Goal: Task Accomplishment & Management: Manage account settings

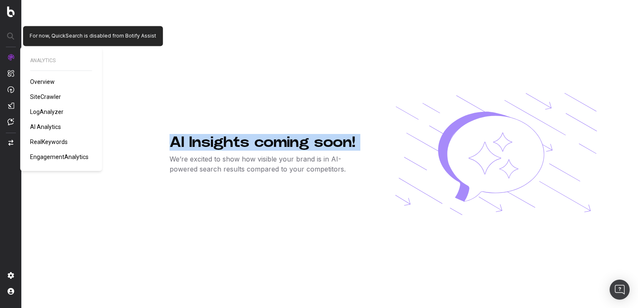
click at [11, 9] on img at bounding box center [11, 11] width 8 height 11
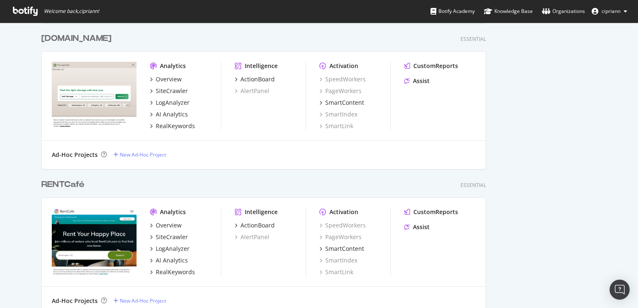
scroll to position [658, 0]
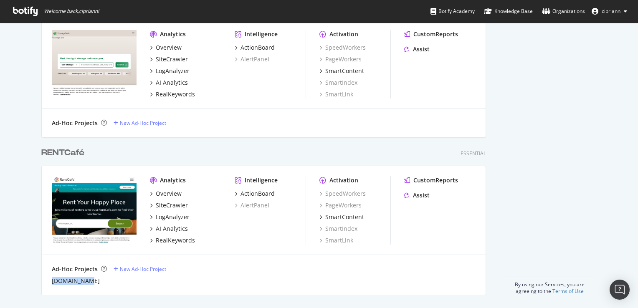
drag, startPoint x: 81, startPoint y: 282, endPoint x: 48, endPoint y: 282, distance: 33.4
click at [48, 282] on div "Ad-Hoc Projects New Ad-Hoc Project rentcafe.qa" at bounding box center [264, 275] width 444 height 40
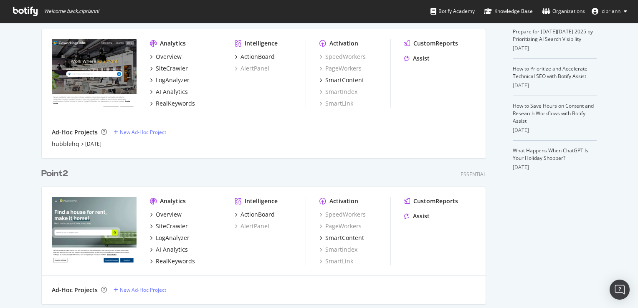
scroll to position [115, 0]
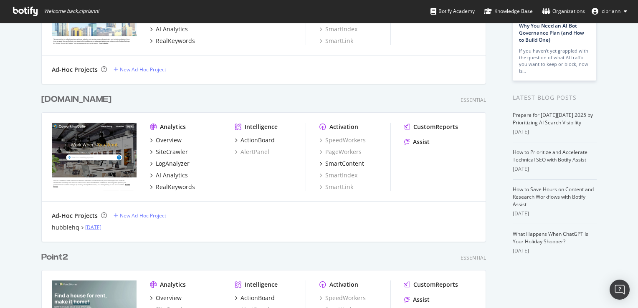
click at [96, 228] on link "Sep 26th 25" at bounding box center [93, 227] width 16 height 7
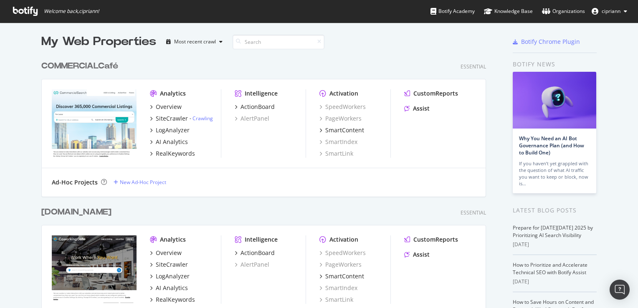
scroll to position [42, 0]
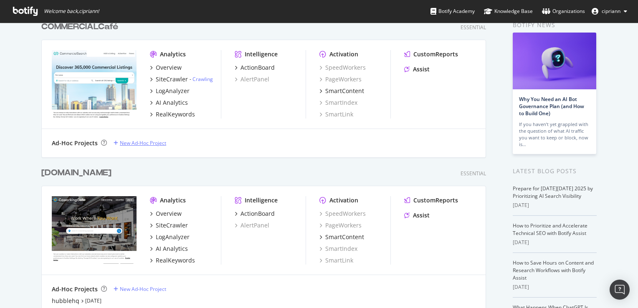
click at [136, 143] on div "New Ad-Hoc Project" at bounding box center [143, 142] width 46 height 7
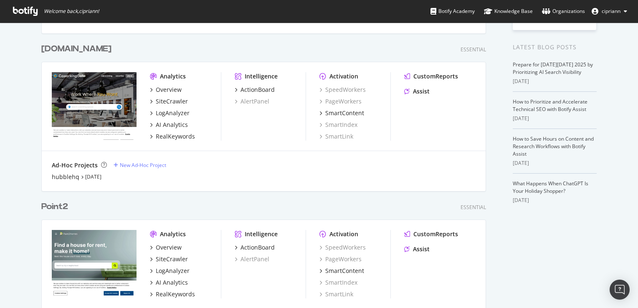
scroll to position [209, 0]
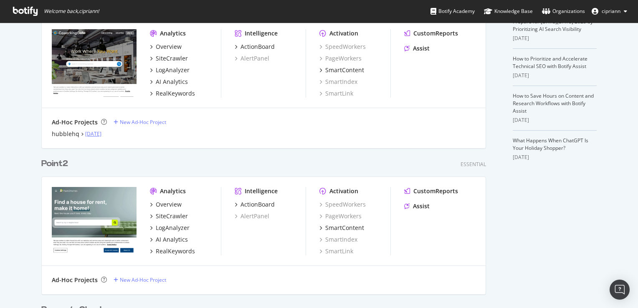
click at [99, 132] on link "[DATE]" at bounding box center [93, 133] width 16 height 7
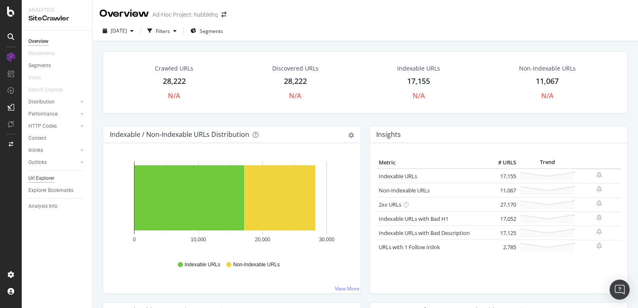
click at [41, 176] on div "Url Explorer" at bounding box center [41, 178] width 26 height 9
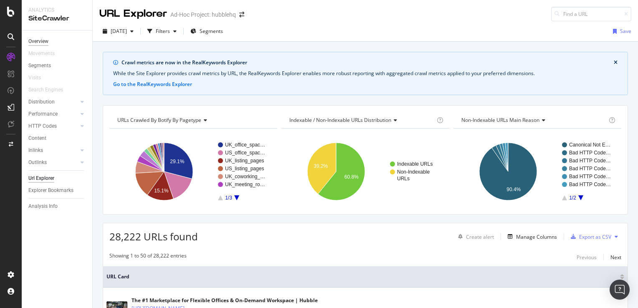
click at [41, 41] on div "Overview" at bounding box center [38, 41] width 20 height 9
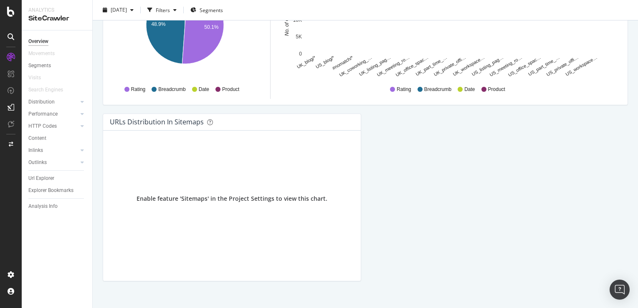
scroll to position [903, 0]
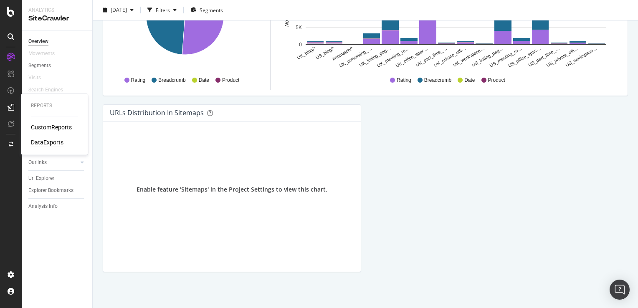
click at [42, 144] on div "DataExports" at bounding box center [47, 142] width 33 height 8
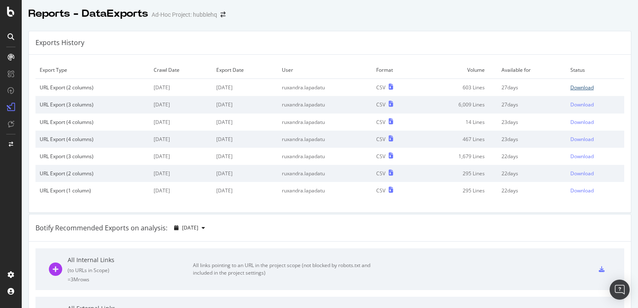
click at [577, 88] on div "Download" at bounding box center [581, 87] width 23 height 7
click at [46, 144] on div "DataExports" at bounding box center [47, 142] width 33 height 8
click at [11, 40] on div at bounding box center [10, 36] width 13 height 13
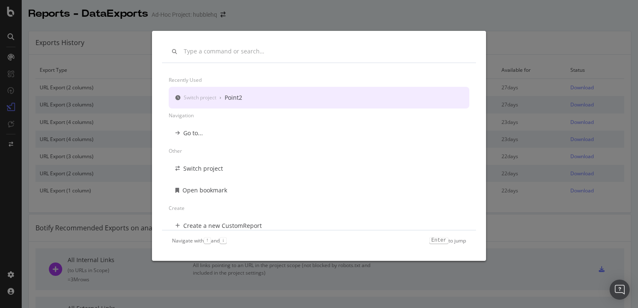
click at [535, 23] on div "Recently used Switch project › Point2 Navigation Go to... Other Switch project …" at bounding box center [319, 154] width 638 height 308
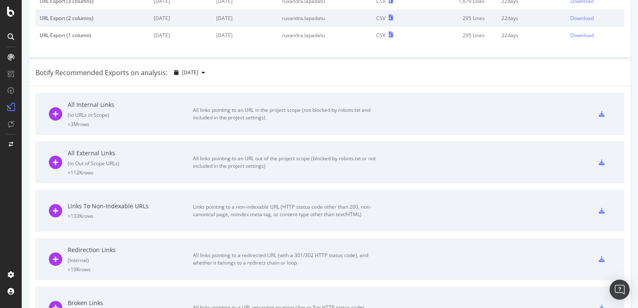
scroll to position [21, 0]
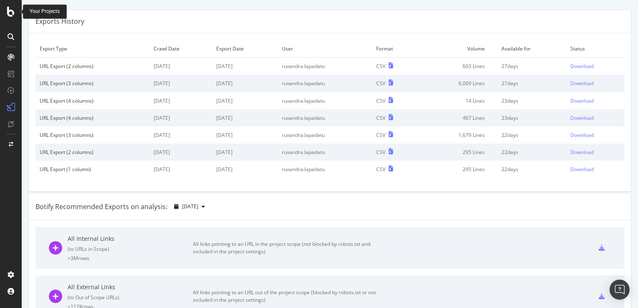
click at [10, 12] on icon at bounding box center [11, 12] width 8 height 10
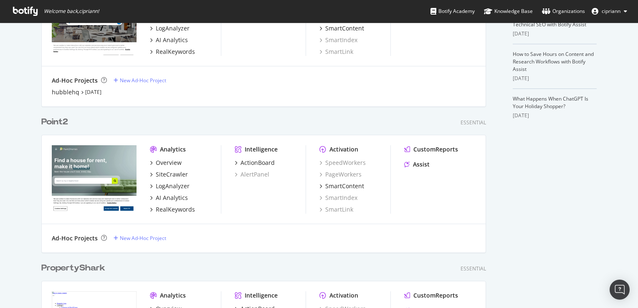
scroll to position [334, 0]
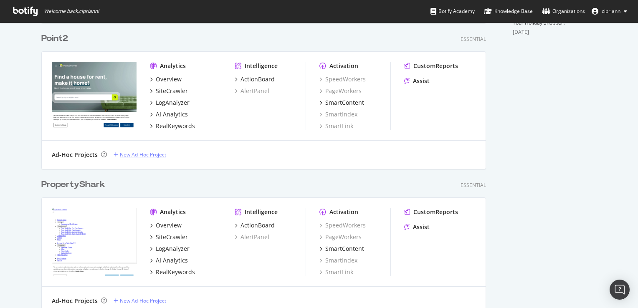
click at [139, 156] on div "New Ad-Hoc Project" at bounding box center [143, 154] width 46 height 7
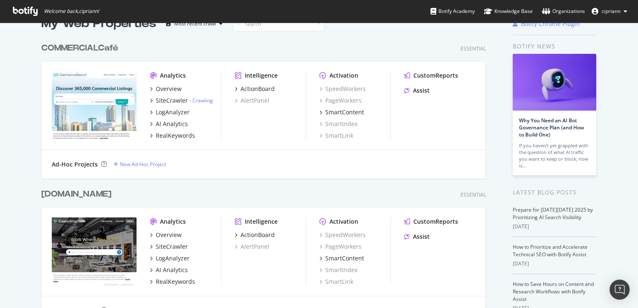
scroll to position [125, 0]
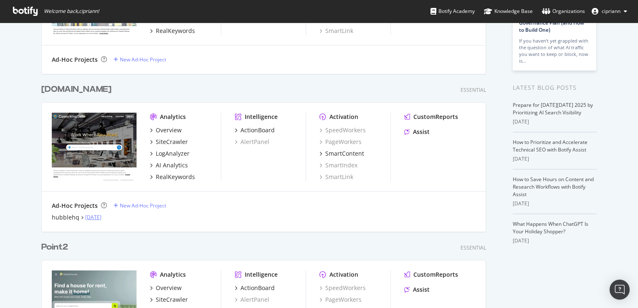
click at [95, 218] on link "[DATE]" at bounding box center [93, 217] width 16 height 7
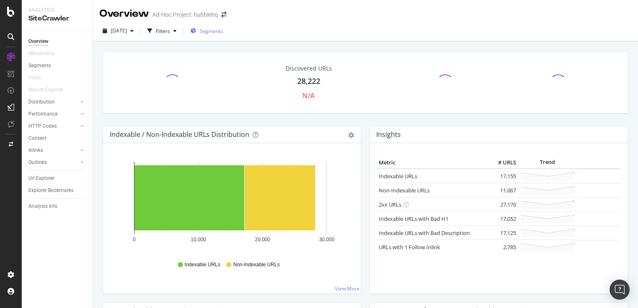
click at [223, 30] on span "Segments" at bounding box center [211, 31] width 23 height 7
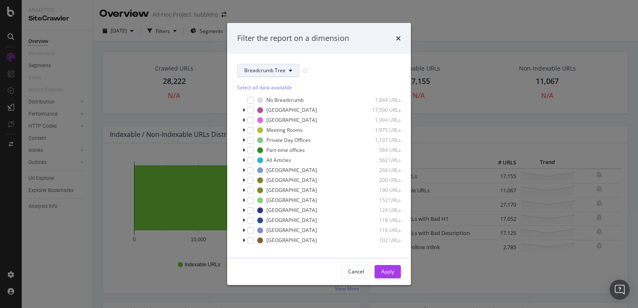
click at [286, 73] on button "Breadcrumb Tree" at bounding box center [268, 70] width 62 height 13
click at [257, 101] on span "pagetype" at bounding box center [271, 100] width 54 height 8
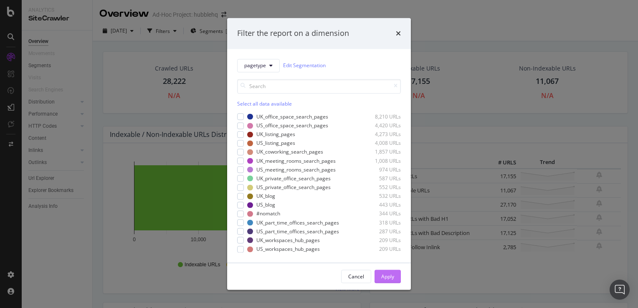
click at [384, 276] on div "Apply" at bounding box center [387, 276] width 13 height 7
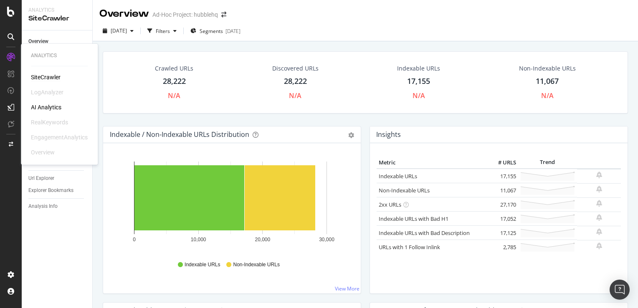
click at [37, 77] on div "SiteCrawler" at bounding box center [46, 77] width 30 height 8
click at [240, 26] on div "Segments 2025-09-30" at bounding box center [215, 31] width 50 height 13
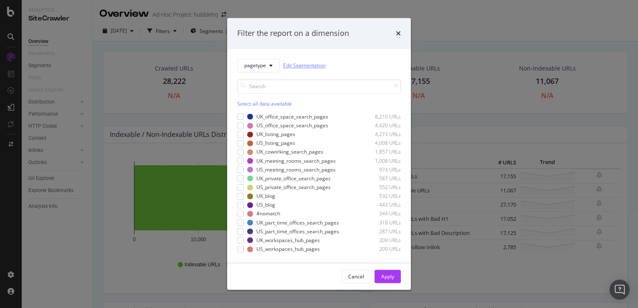
click at [305, 65] on link "Edit Segmentation" at bounding box center [304, 65] width 43 height 9
click at [401, 33] on div "Filter the report on a dimension" at bounding box center [319, 33] width 184 height 31
click at [398, 33] on icon "times" at bounding box center [398, 33] width 5 height 7
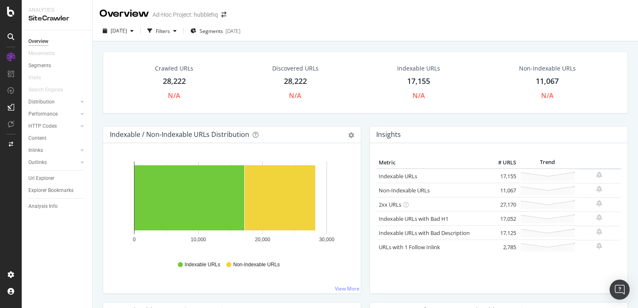
click at [397, 26] on div "2025 Sep. 26th Filters Segments 2025-09-30" at bounding box center [365, 32] width 545 height 17
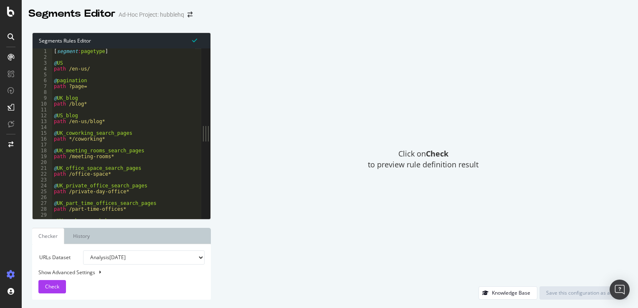
click at [116, 97] on div "[ segment : pagetype ] @ US path /en-us/ @ pagination path ?page= @ UK_blog pat…" at bounding box center [123, 139] width 143 height 183
type textarea "@US_listing_pages path /en-us/pass/office-space*"
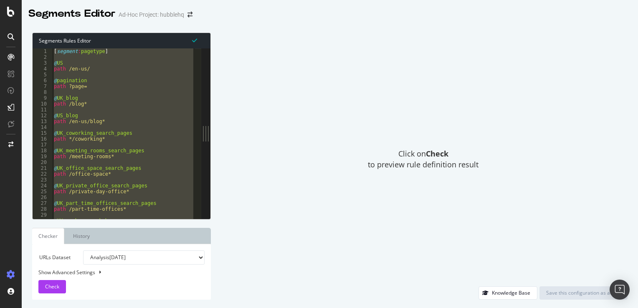
click at [12, 39] on icon at bounding box center [11, 36] width 7 height 7
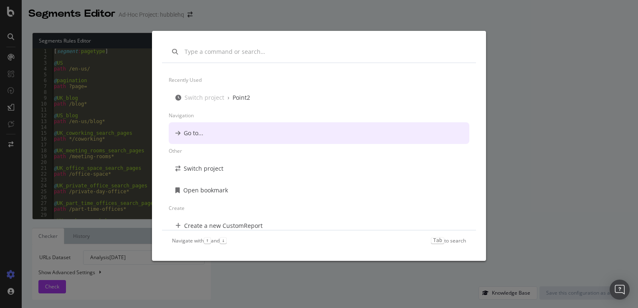
drag, startPoint x: 551, startPoint y: 86, endPoint x: 538, endPoint y: 89, distance: 13.2
click at [551, 86] on div "Recently used Switch project › Point2 Navigation Go to... Other Switch project …" at bounding box center [319, 154] width 638 height 308
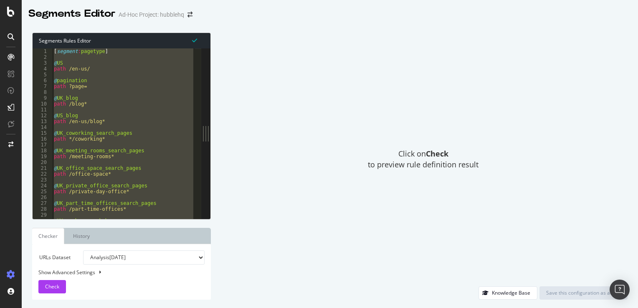
click at [9, 276] on icon at bounding box center [11, 275] width 8 height 8
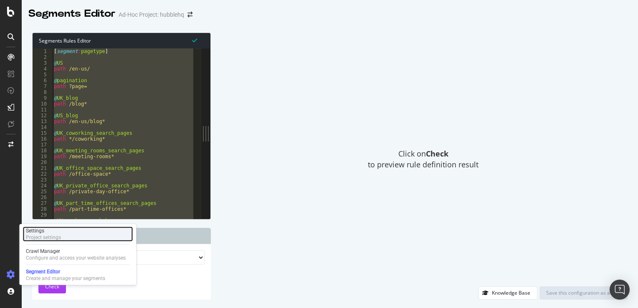
click at [36, 240] on div "Project settings" at bounding box center [43, 237] width 35 height 7
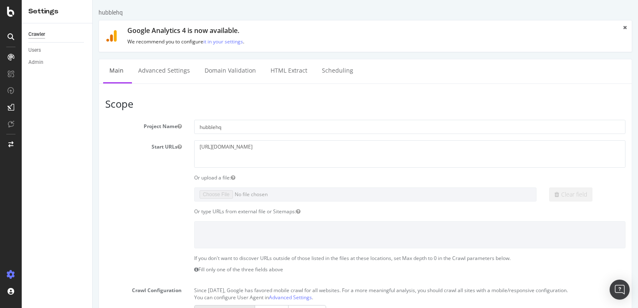
click at [210, 27] on h1 "Google Analytics 4 is now available." at bounding box center [370, 31] width 486 height 8
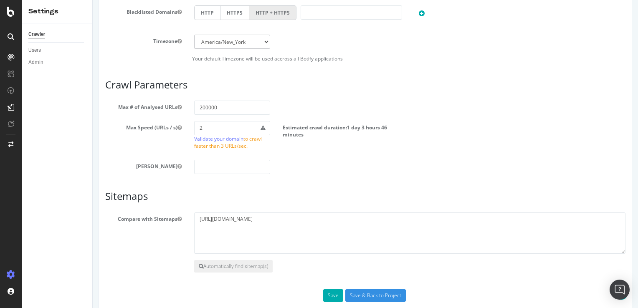
scroll to position [414, 0]
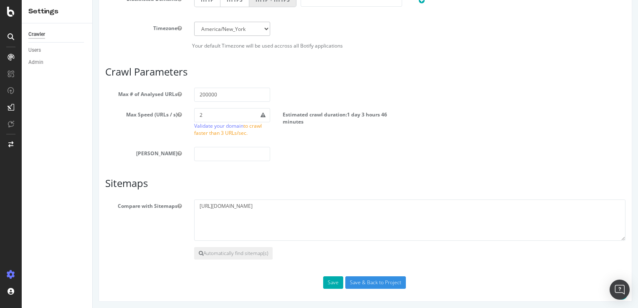
click at [361, 283] on input "Save & Back to Project" at bounding box center [375, 282] width 61 height 13
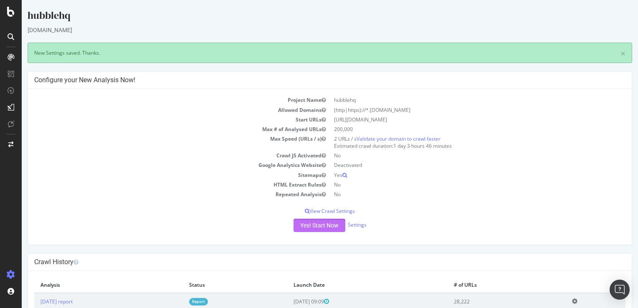
click at [323, 229] on button "Yes! Start Now" at bounding box center [319, 225] width 52 height 13
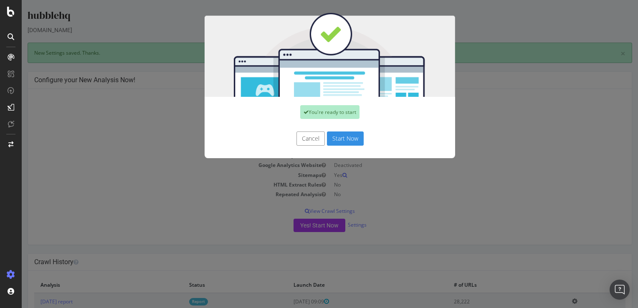
click at [351, 140] on button "Start Now" at bounding box center [345, 139] width 37 height 14
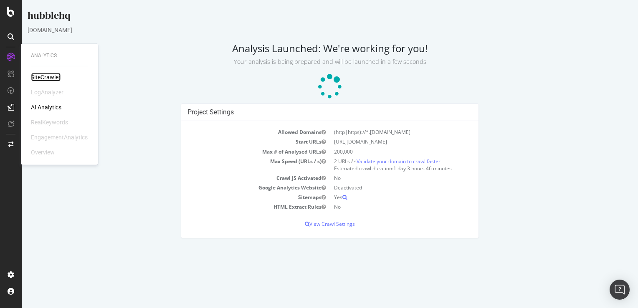
click at [43, 76] on div "SiteCrawler" at bounding box center [46, 77] width 30 height 8
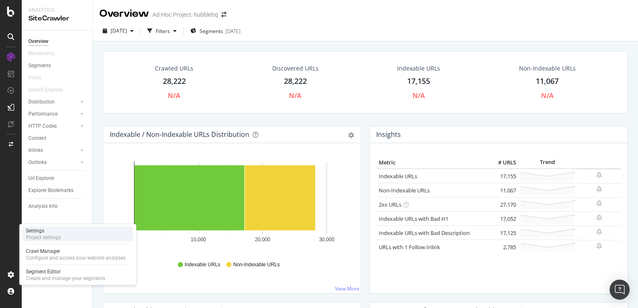
click at [45, 235] on div "Project settings" at bounding box center [43, 237] width 35 height 7
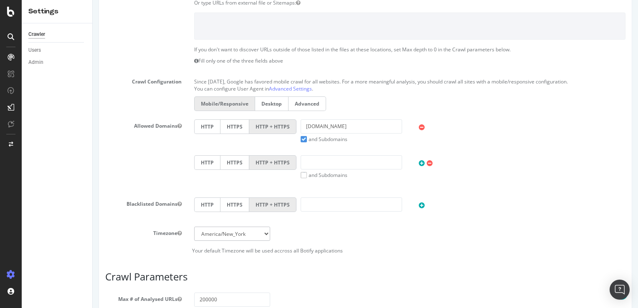
scroll to position [455, 0]
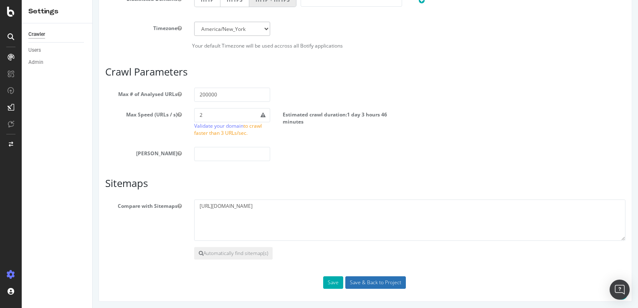
click at [387, 285] on input "Save & Back to Project" at bounding box center [375, 282] width 61 height 13
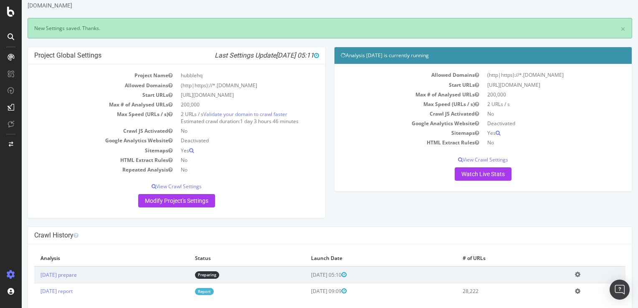
scroll to position [38, 0]
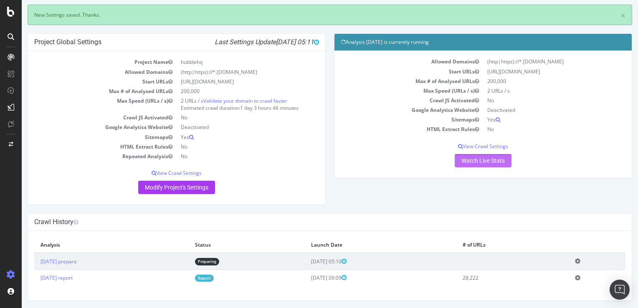
click at [488, 159] on link "Watch Live Stats" at bounding box center [483, 160] width 57 height 13
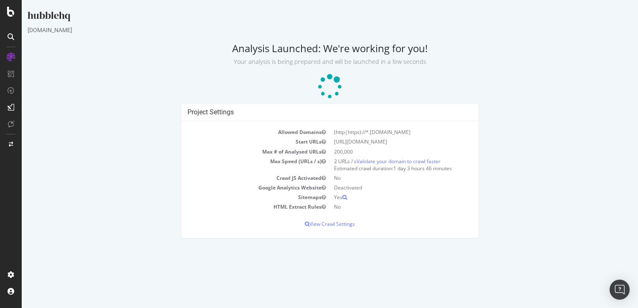
drag, startPoint x: 350, startPoint y: 62, endPoint x: 437, endPoint y: 64, distance: 86.9
click at [437, 64] on p "Your analysis is being prepared and will be launched in a few seconds" at bounding box center [330, 60] width 605 height 12
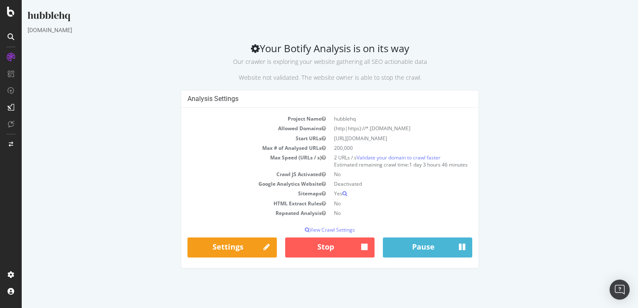
click at [565, 91] on div "Analysis Settings Project Name hubblehq Allowed Domains (http|https)://*.hubble…" at bounding box center [329, 183] width 613 height 186
click at [299, 179] on td "Crawl JS Activated" at bounding box center [258, 174] width 142 height 10
click at [539, 171] on div "Analysis Settings Project Name hubblehq Allowed Domains (http|https)://*.hubble…" at bounding box center [329, 183] width 613 height 186
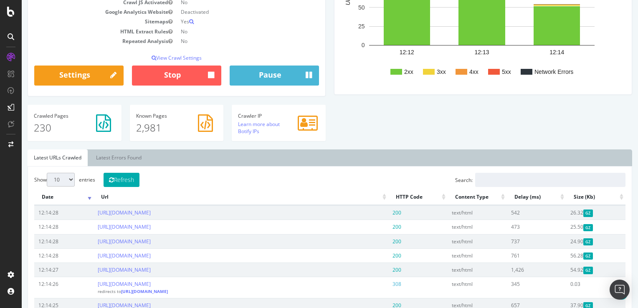
scroll to position [167, 0]
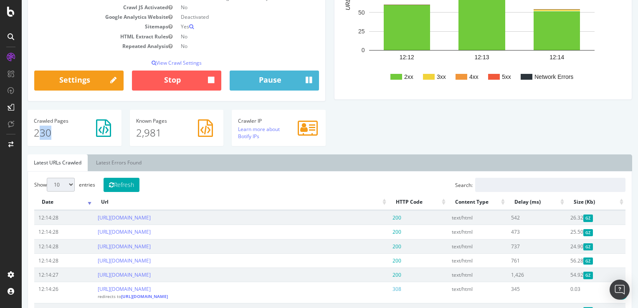
drag, startPoint x: 52, startPoint y: 141, endPoint x: 37, endPoint y: 141, distance: 15.0
click at [37, 140] on p "230" at bounding box center [74, 133] width 81 height 14
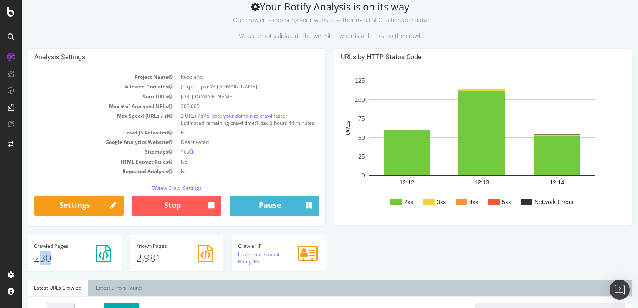
scroll to position [42, 0]
click at [177, 192] on p "View Crawl Settings" at bounding box center [176, 188] width 285 height 7
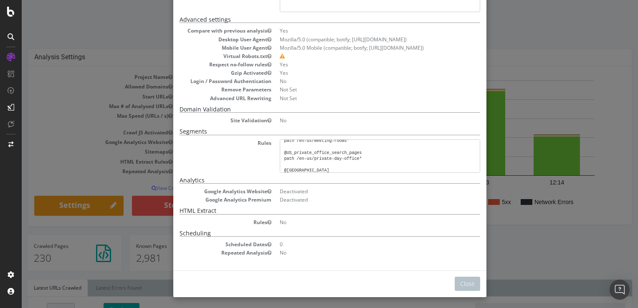
scroll to position [289, 0]
click at [534, 19] on div "× Close Analysis Settings Main Project Name hubblehq Start URLs https://hubbleh…" at bounding box center [330, 154] width 616 height 308
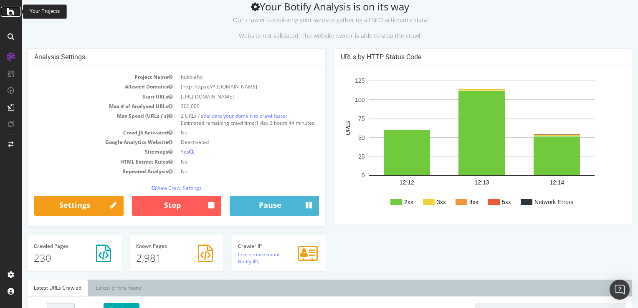
click at [7, 15] on icon at bounding box center [11, 12] width 8 height 10
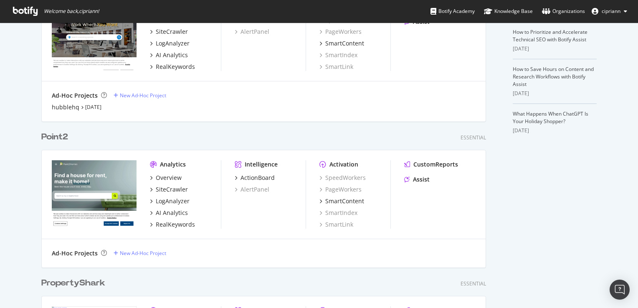
scroll to position [167, 0]
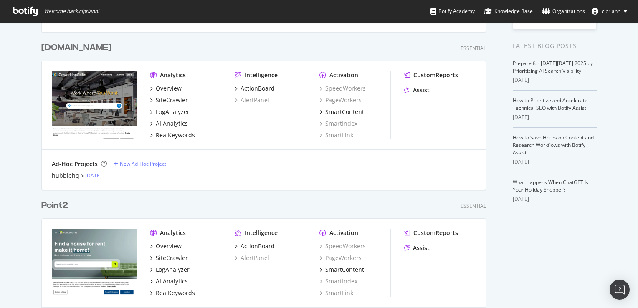
click at [85, 175] on link "Sep 26th 25" at bounding box center [93, 175] width 16 height 7
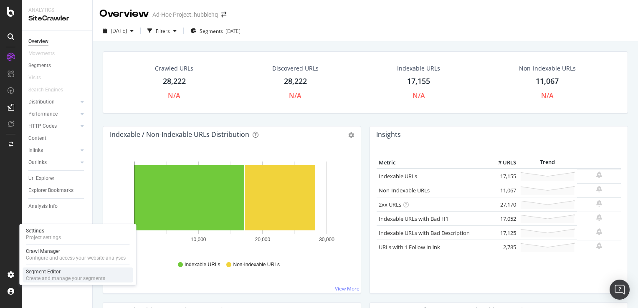
click at [45, 274] on div "Segment Editor" at bounding box center [65, 271] width 79 height 7
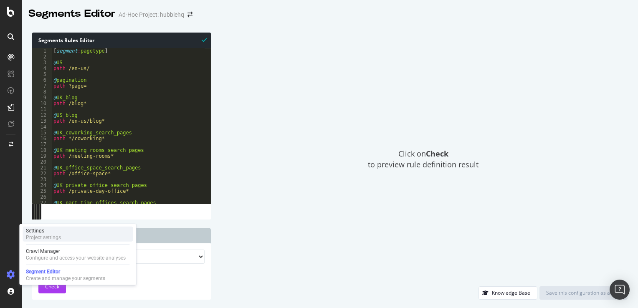
click at [53, 236] on div "Project settings" at bounding box center [43, 237] width 35 height 7
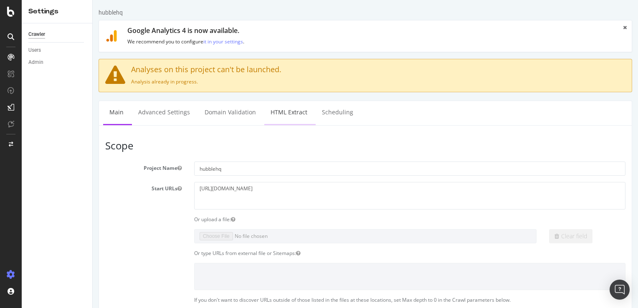
click at [279, 110] on link "HTML Extract" at bounding box center [288, 112] width 49 height 23
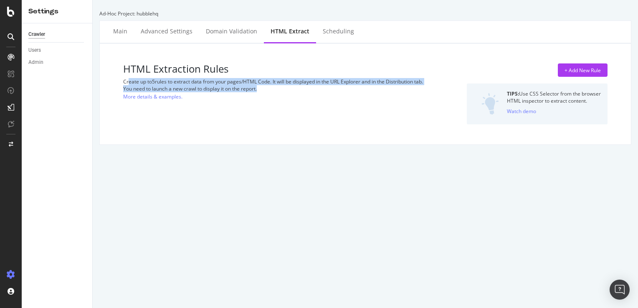
drag, startPoint x: 129, startPoint y: 79, endPoint x: 269, endPoint y: 89, distance: 140.6
click at [269, 89] on div "HTML Extraction Rules Create up to 5 rules to extract data from your pages/HTML…" at bounding box center [282, 93] width 319 height 61
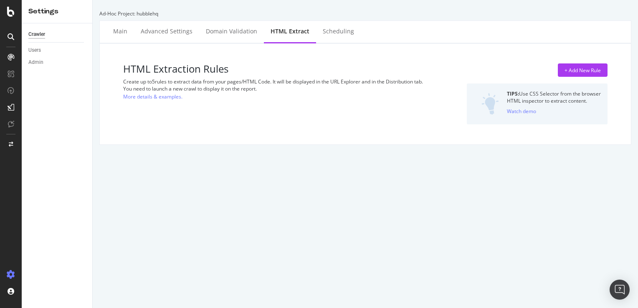
click at [131, 73] on h3 "HTML Extraction Rules" at bounding box center [282, 68] width 319 height 11
drag, startPoint x: 137, startPoint y: 68, endPoint x: 232, endPoint y: 69, distance: 94.8
click at [232, 69] on h3 "HTML Extraction Rules" at bounding box center [282, 68] width 319 height 11
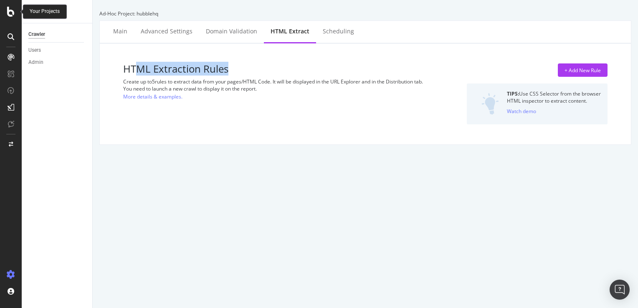
click at [13, 16] on icon at bounding box center [11, 12] width 8 height 10
